Goal: Check status: Check status

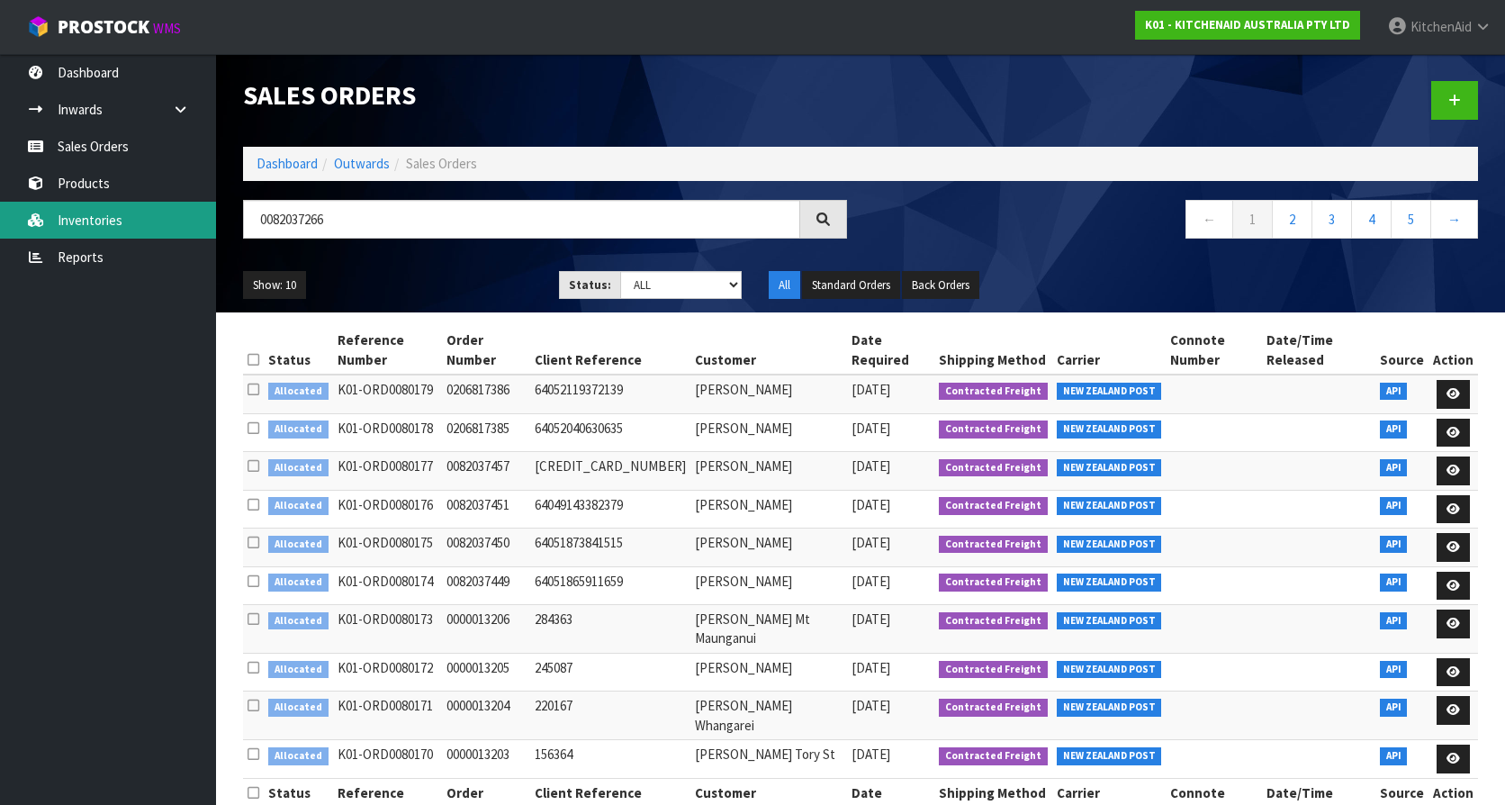
drag, startPoint x: 386, startPoint y: 218, endPoint x: 146, endPoint y: 218, distance: 240.3
click at [146, 218] on body "Toggle navigation ProStock WMS K01 - KITCHENAID AUSTRALIA PTY LTD [GEOGRAPHIC_D…" at bounding box center [752, 402] width 1505 height 805
type input "0082037163"
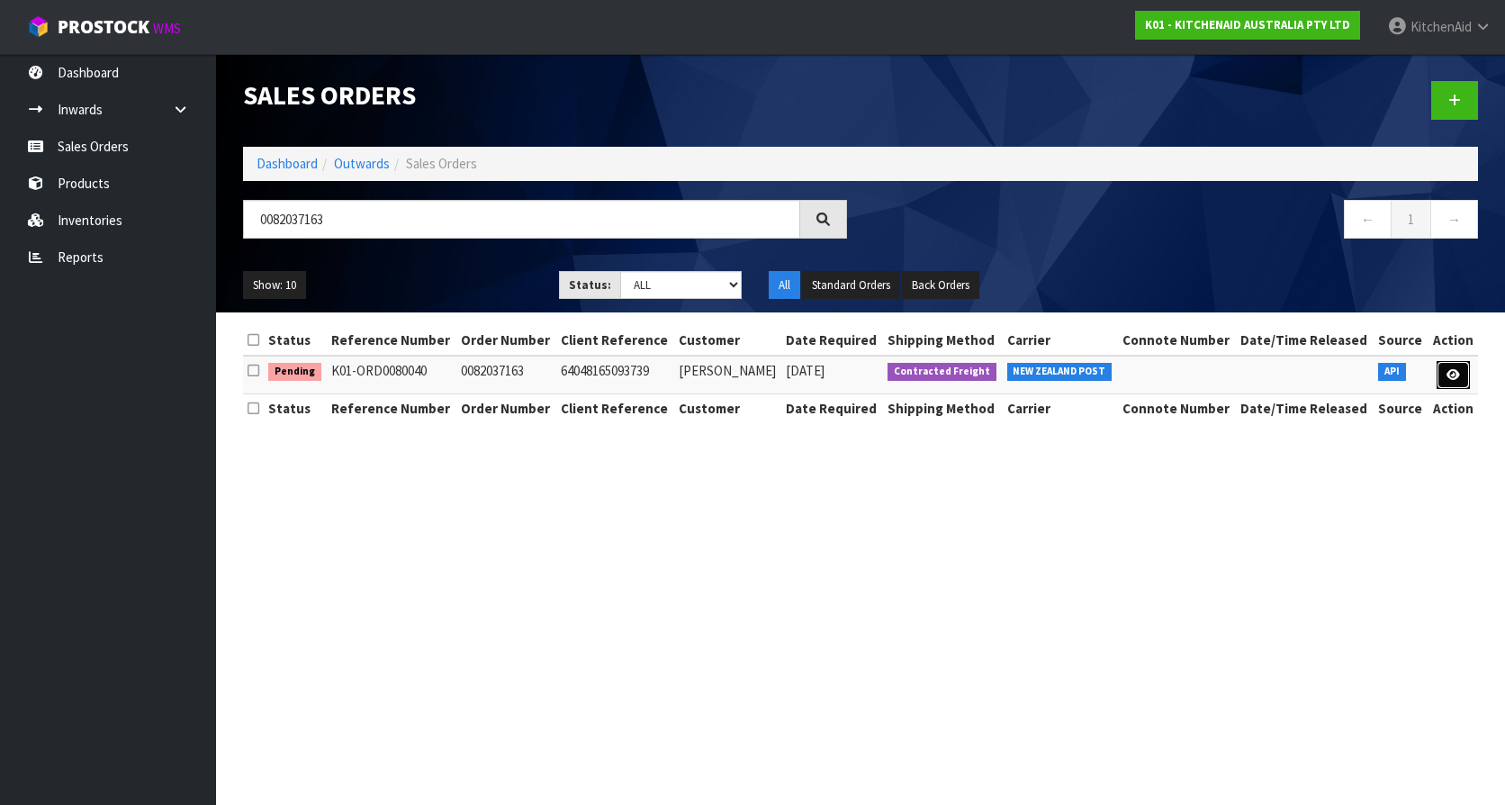
click at [1448, 369] on icon at bounding box center [1453, 375] width 14 height 12
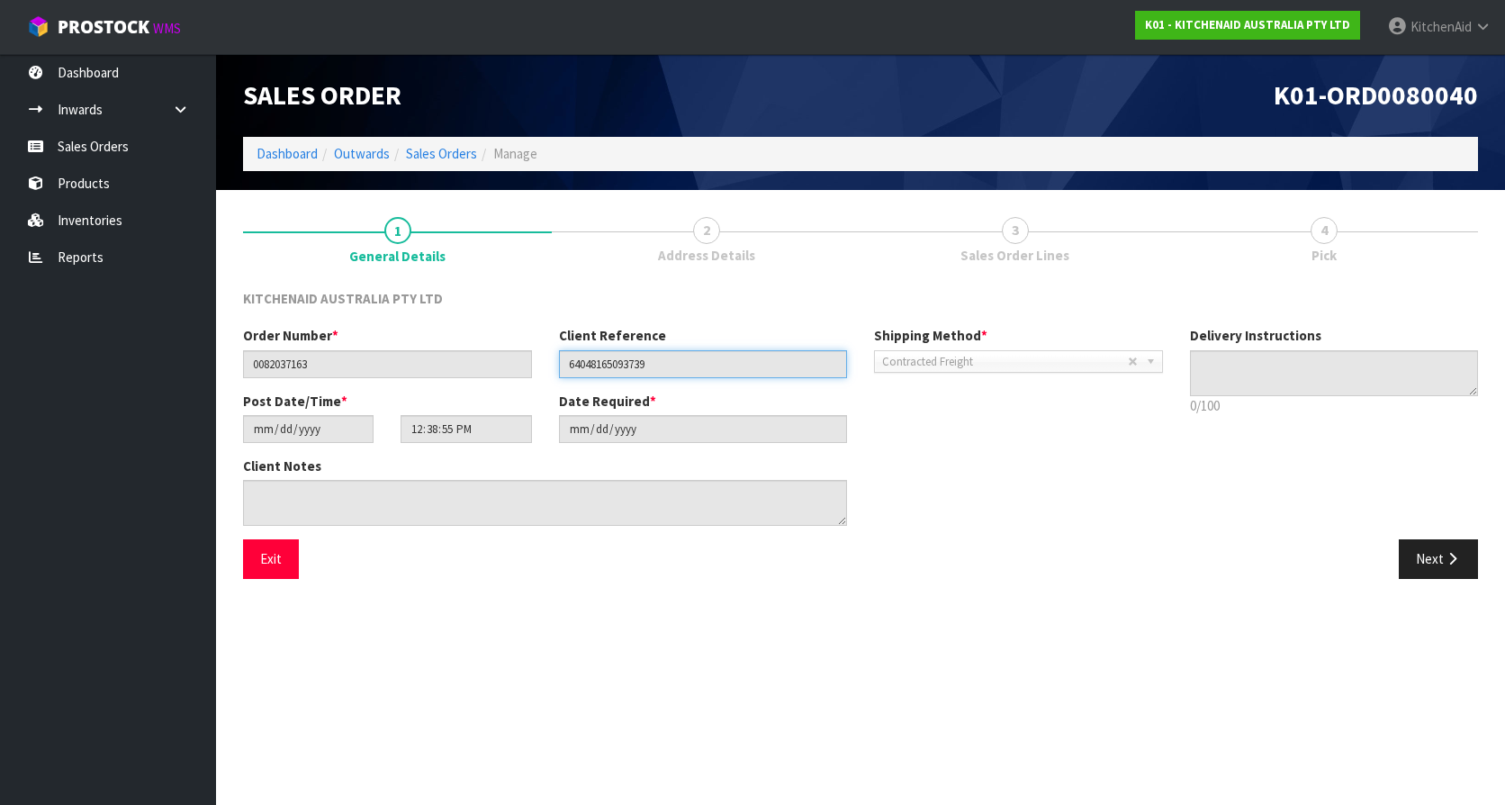
drag, startPoint x: 677, startPoint y: 366, endPoint x: 554, endPoint y: 364, distance: 122.4
click at [554, 364] on div "Client Reference 64048165093739" at bounding box center [703, 351] width 316 height 51
click at [80, 186] on link "Products" at bounding box center [108, 183] width 216 height 37
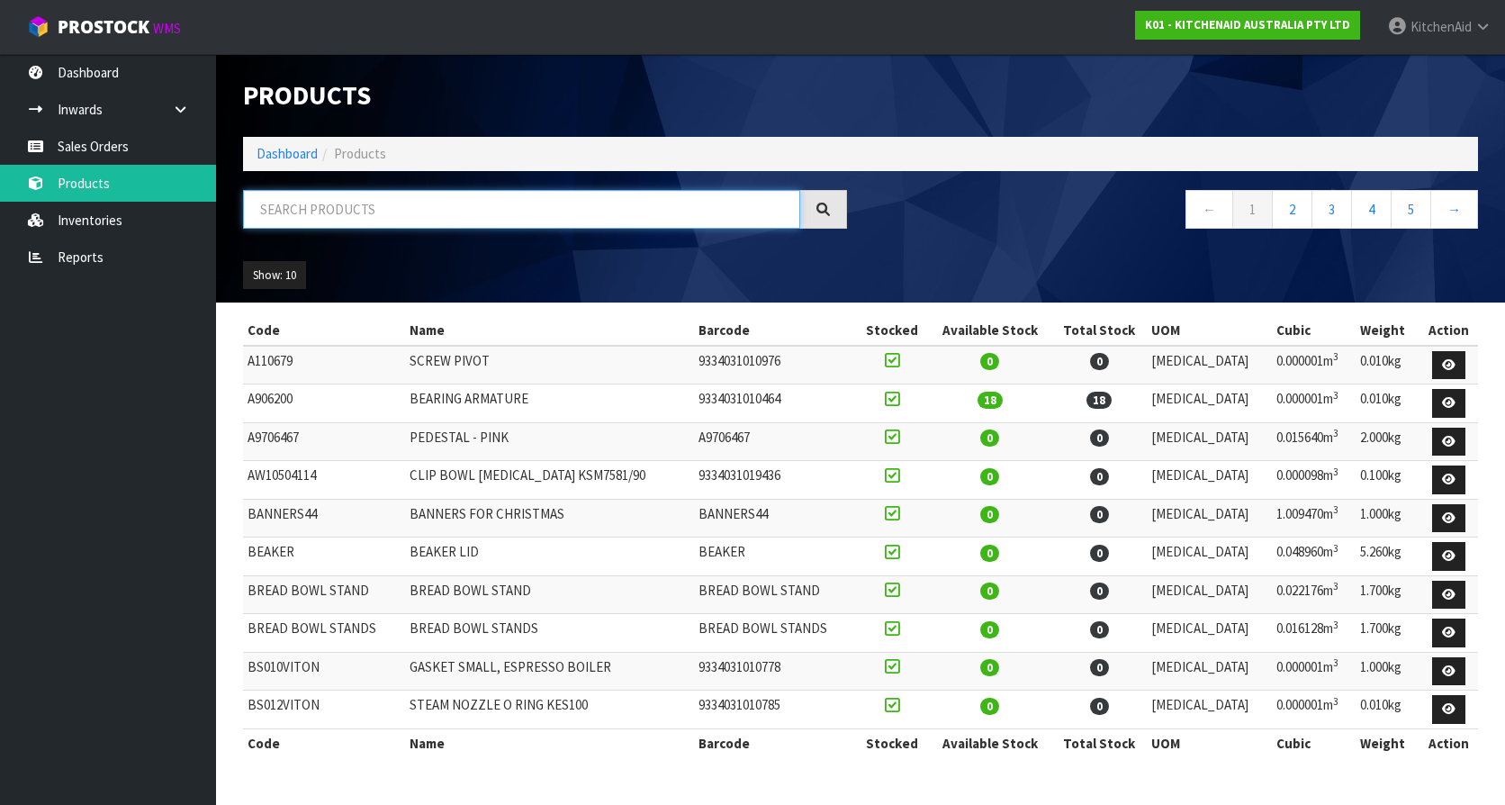
click at [382, 194] on input "text" at bounding box center [521, 209] width 557 height 39
paste input "W11575000"
type input "W11575000"
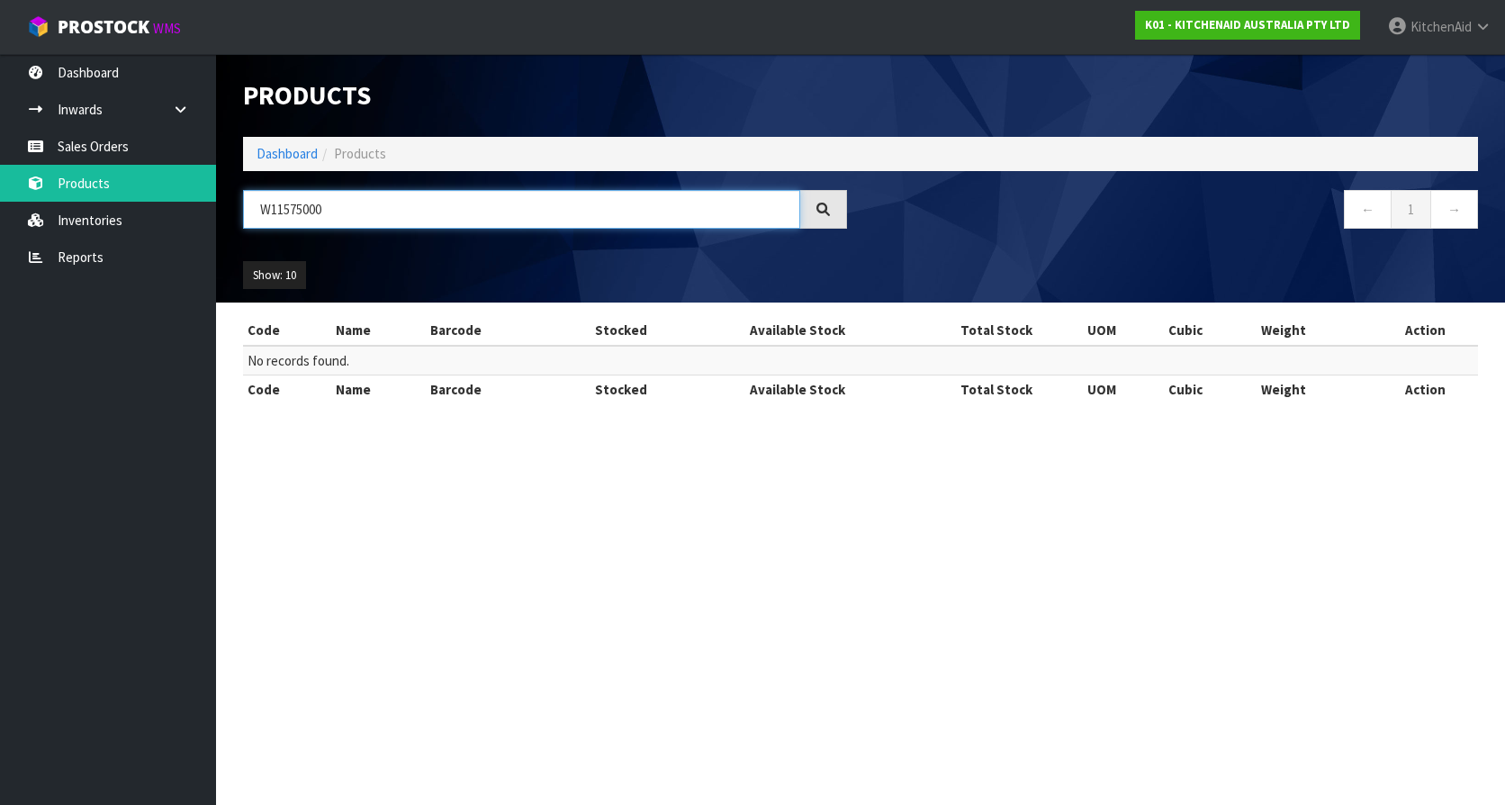
click at [395, 214] on input "W11575000" at bounding box center [521, 209] width 557 height 39
click at [357, 205] on input "W11575000" at bounding box center [521, 209] width 557 height 39
drag, startPoint x: 365, startPoint y: 209, endPoint x: 243, endPoint y: 209, distance: 122.4
click at [243, 209] on input "W11575000" at bounding box center [521, 209] width 557 height 39
paste input "W11575000"
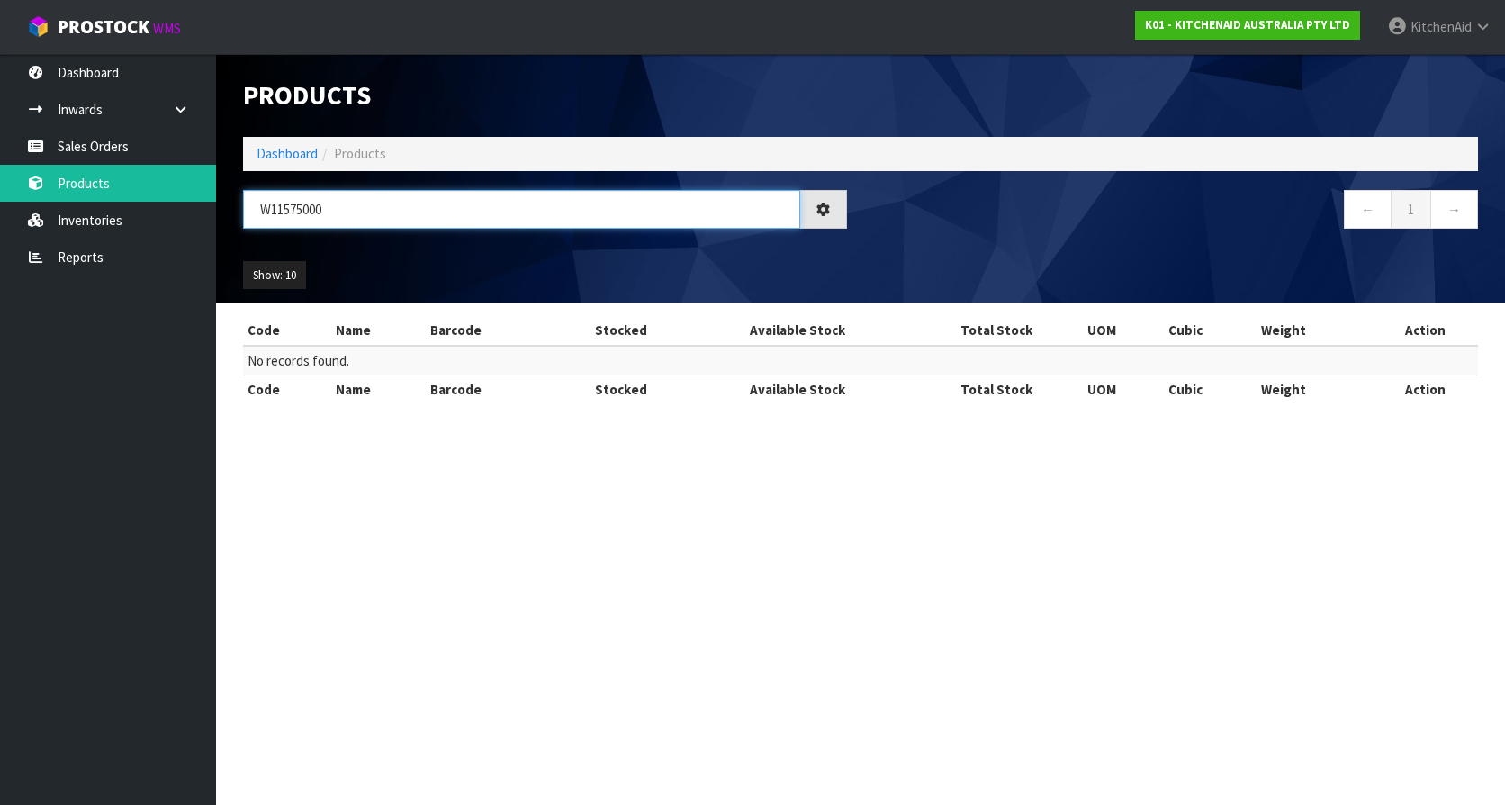
type input "W11575000"
